Goal: Transaction & Acquisition: Book appointment/travel/reservation

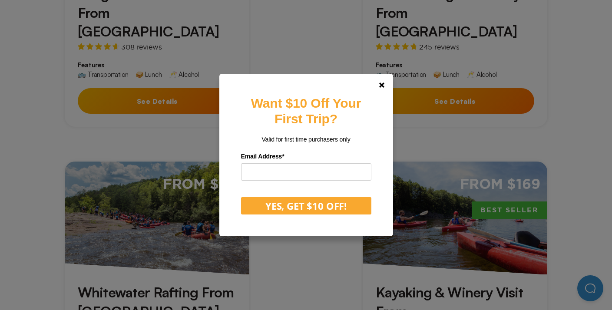
scroll to position [604, 0]
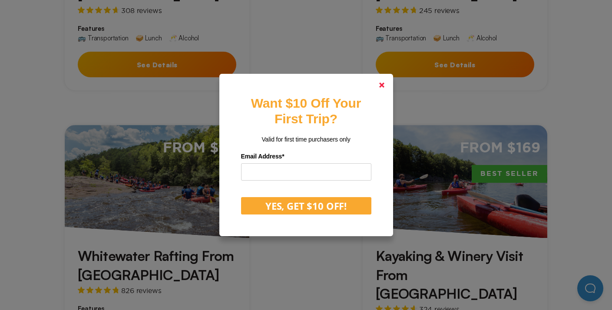
click at [385, 89] on link at bounding box center [382, 85] width 21 height 21
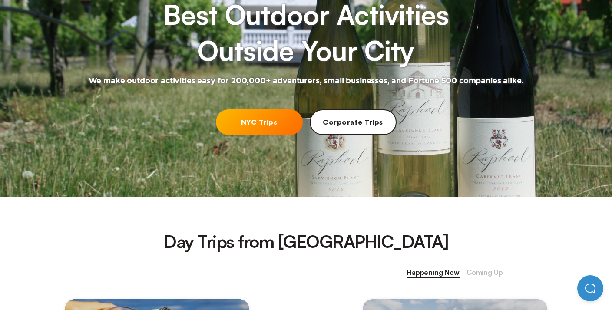
scroll to position [117, 0]
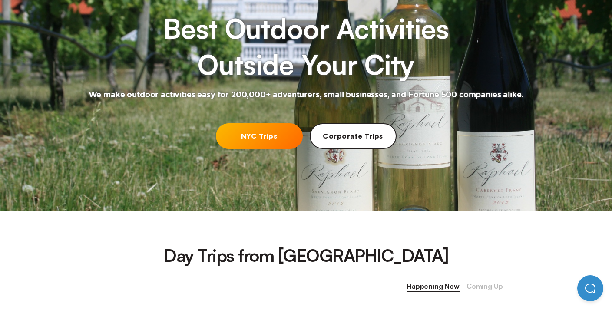
click at [256, 140] on link "NYC Trips" at bounding box center [259, 136] width 87 height 26
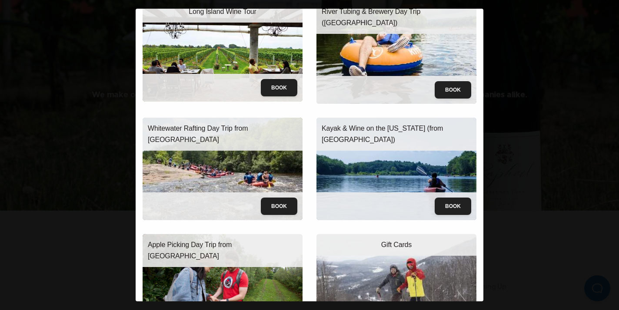
scroll to position [0, 0]
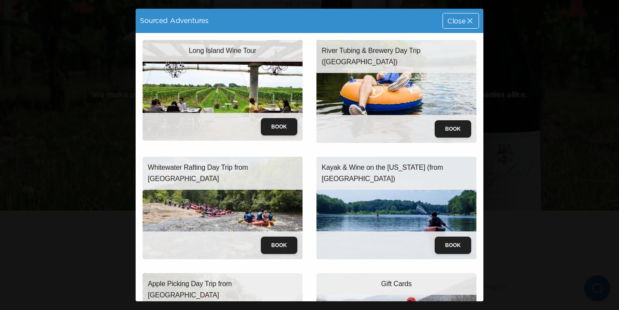
click at [462, 26] on div "Close" at bounding box center [461, 20] width 36 height 15
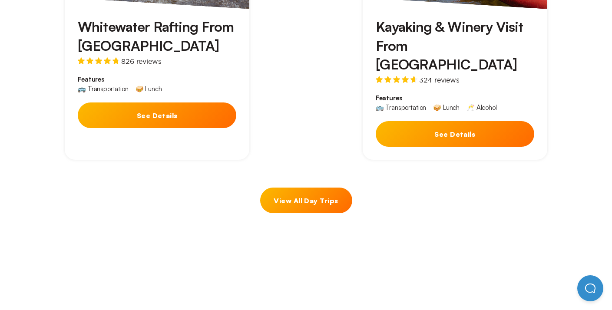
scroll to position [833, 0]
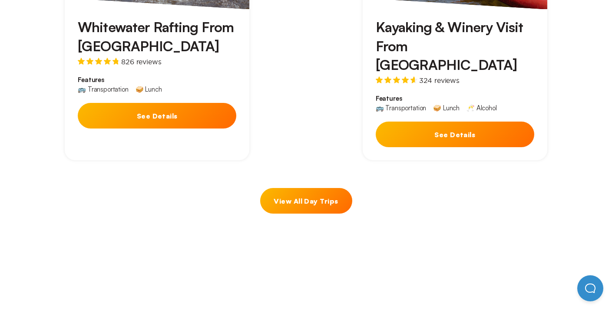
click at [302, 188] on link "View All Day Trips" at bounding box center [306, 201] width 92 height 26
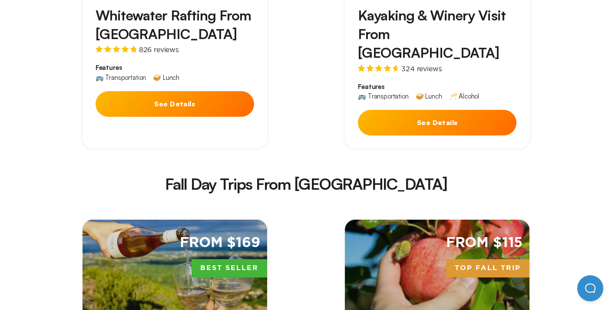
scroll to position [1488, 0]
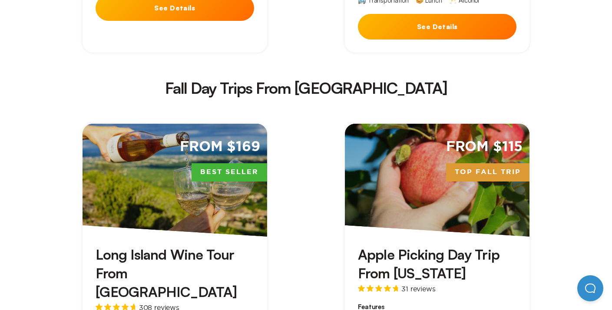
click at [372, 246] on h3 "Apple Picking Day Trip From [US_STATE]" at bounding box center [437, 264] width 159 height 37
